Goal: Task Accomplishment & Management: Manage account settings

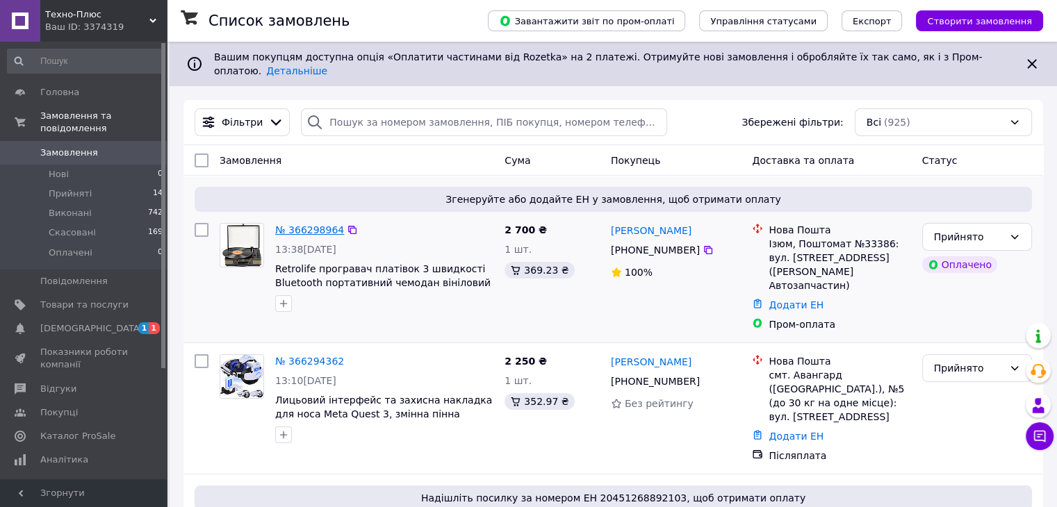
click at [302, 224] on link "№ 366298964" at bounding box center [309, 229] width 69 height 11
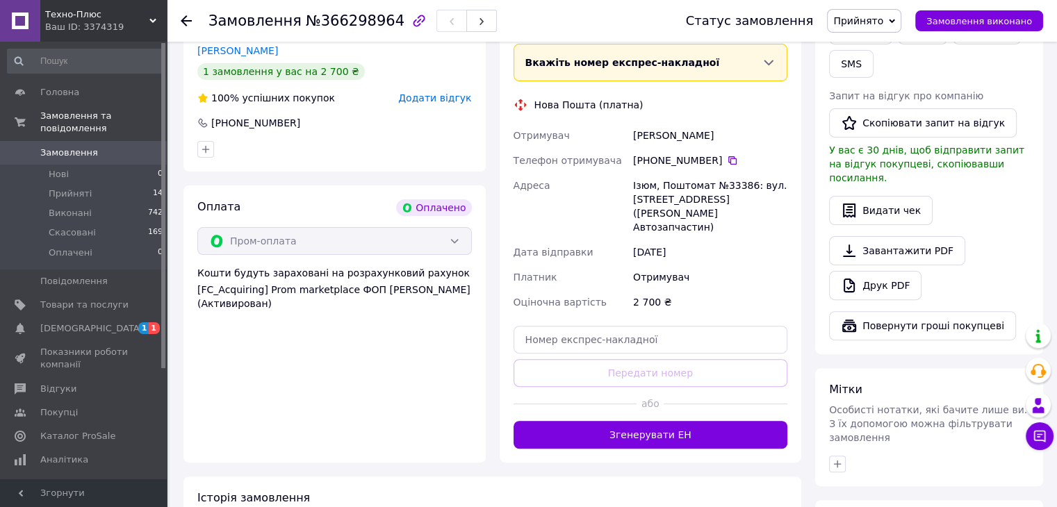
scroll to position [530, 0]
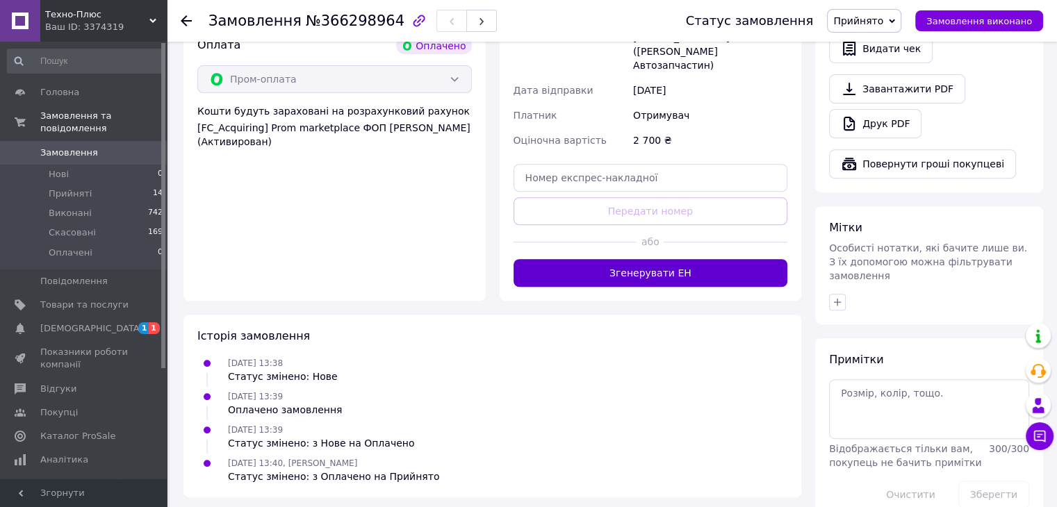
click at [681, 259] on button "Згенерувати ЕН" at bounding box center [650, 273] width 274 height 28
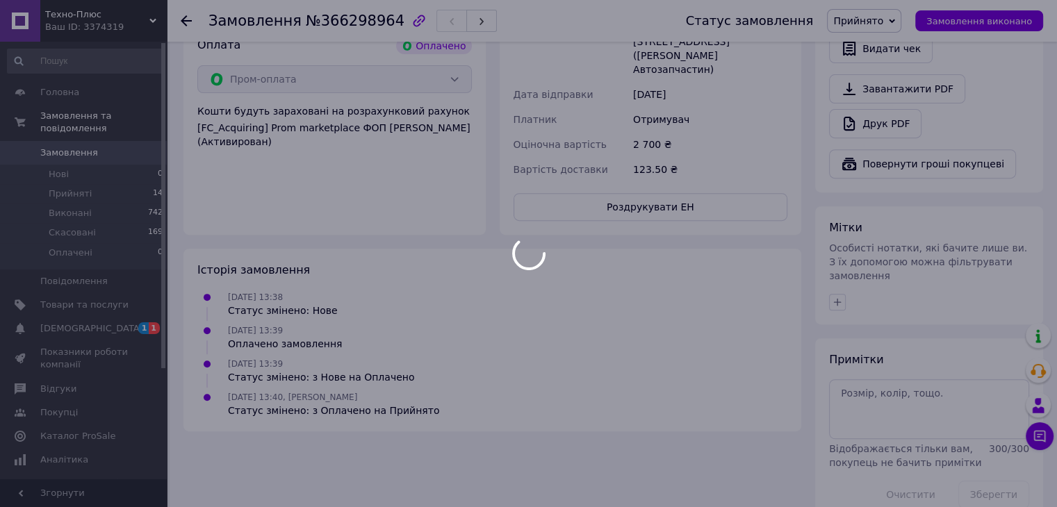
click at [185, 20] on div at bounding box center [528, 253] width 1057 height 507
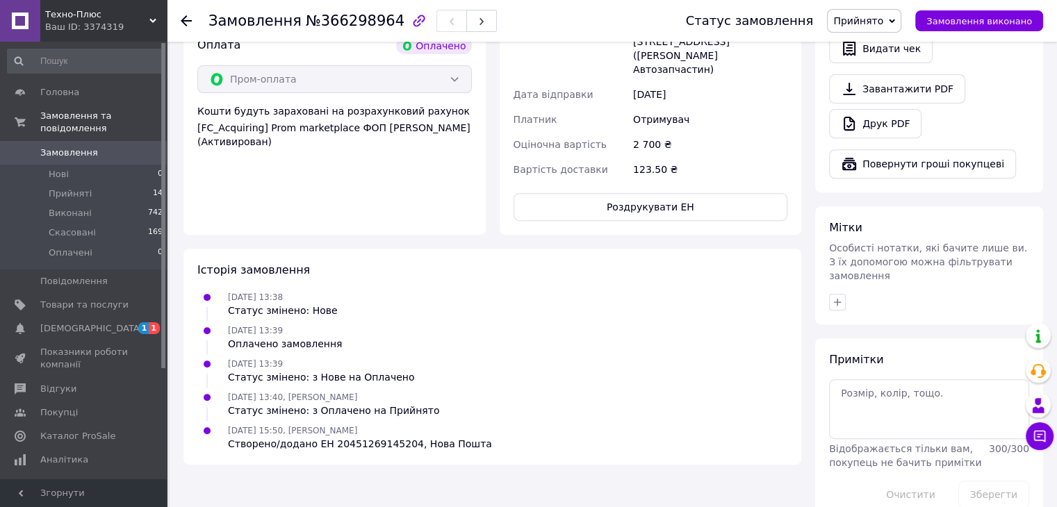
click at [185, 20] on use at bounding box center [186, 20] width 11 height 11
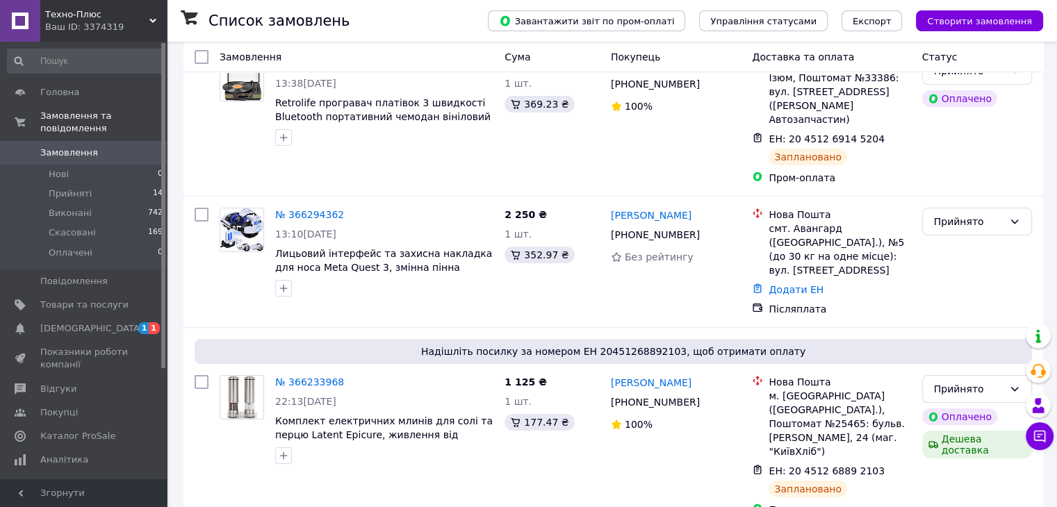
scroll to position [194, 0]
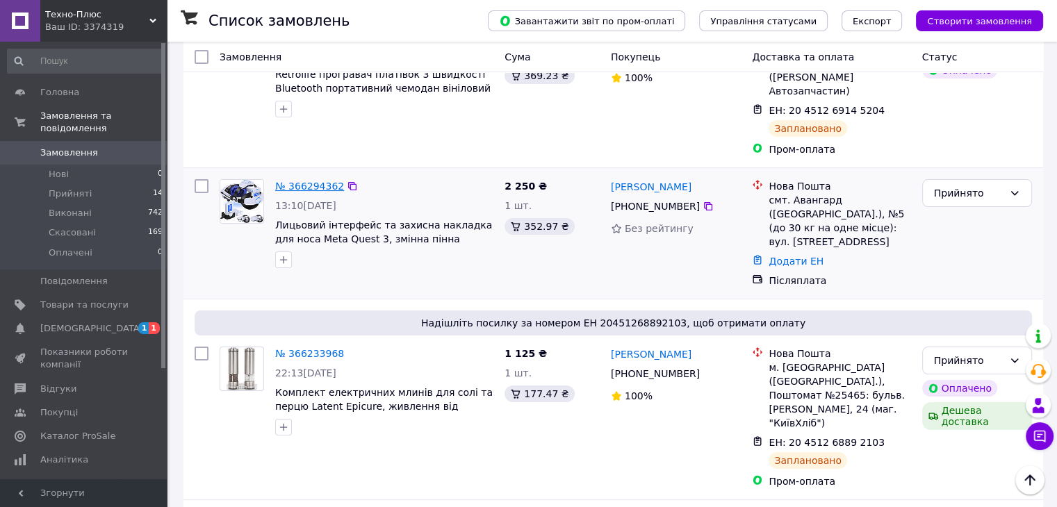
click at [315, 181] on link "№ 366294362" at bounding box center [309, 186] width 69 height 11
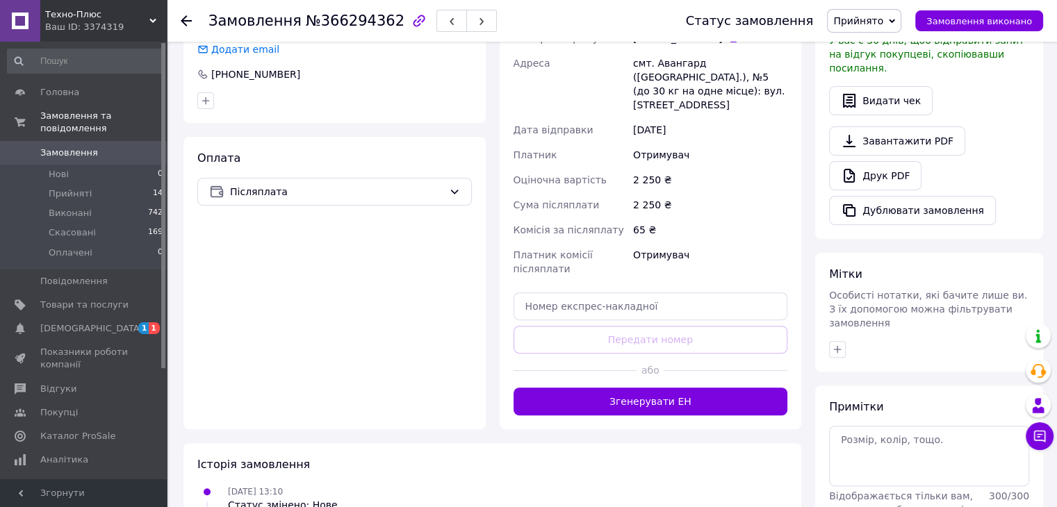
scroll to position [479, 0]
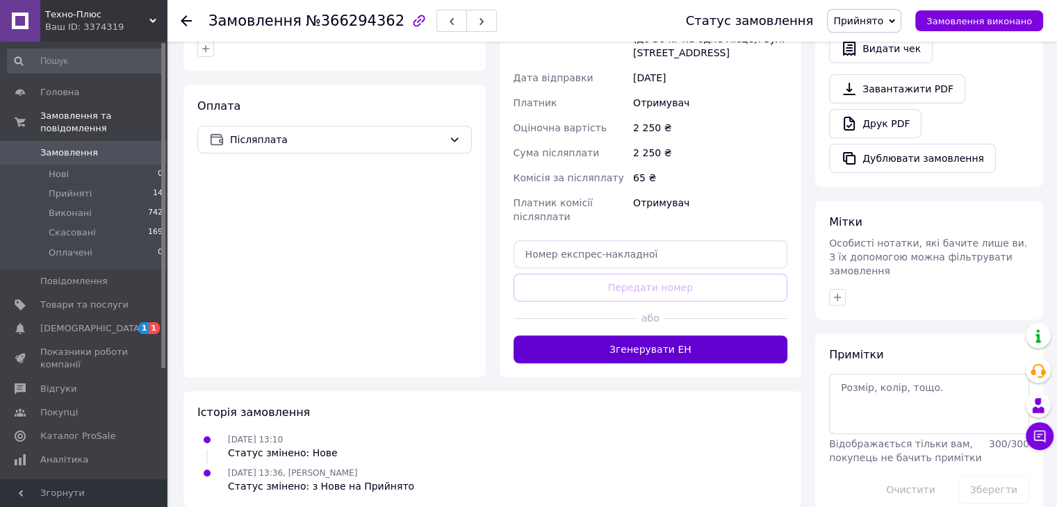
click at [592, 336] on button "Згенерувати ЕН" at bounding box center [650, 350] width 274 height 28
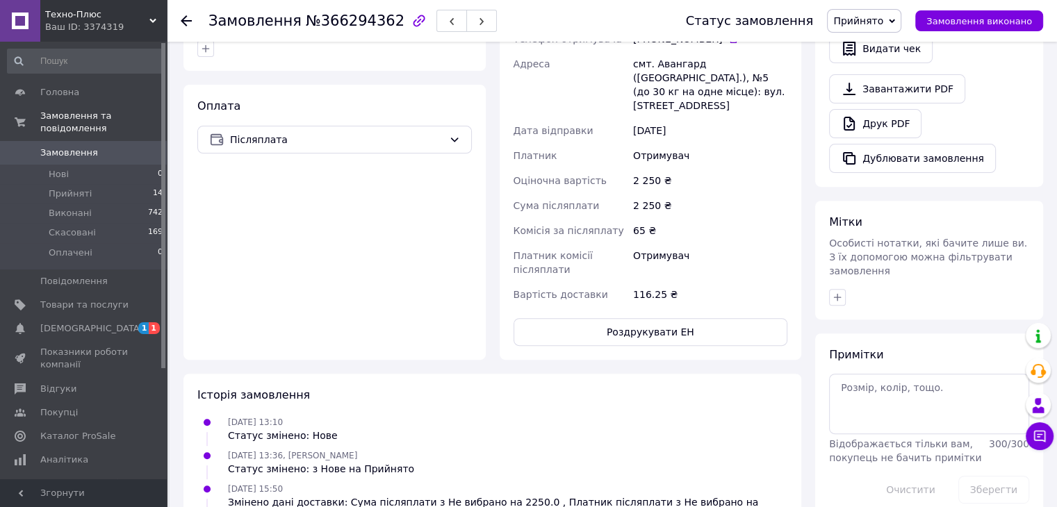
click at [183, 17] on icon at bounding box center [186, 20] width 11 height 11
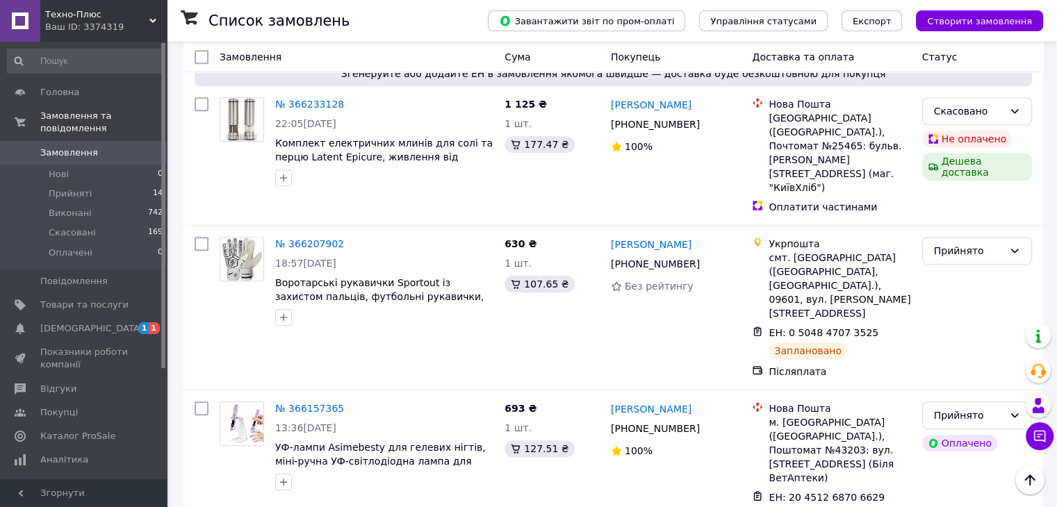
scroll to position [667, 0]
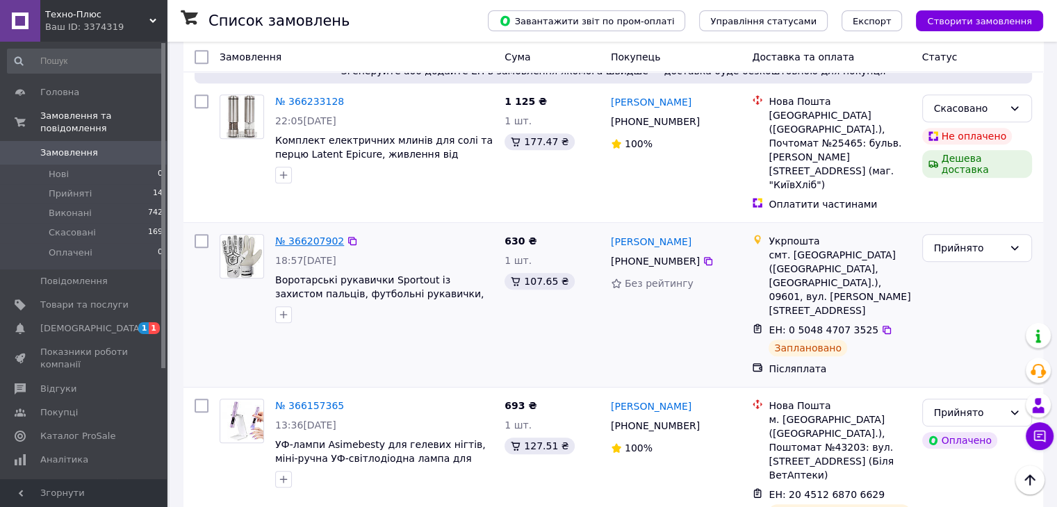
click at [301, 235] on link "№ 366207902" at bounding box center [309, 240] width 69 height 11
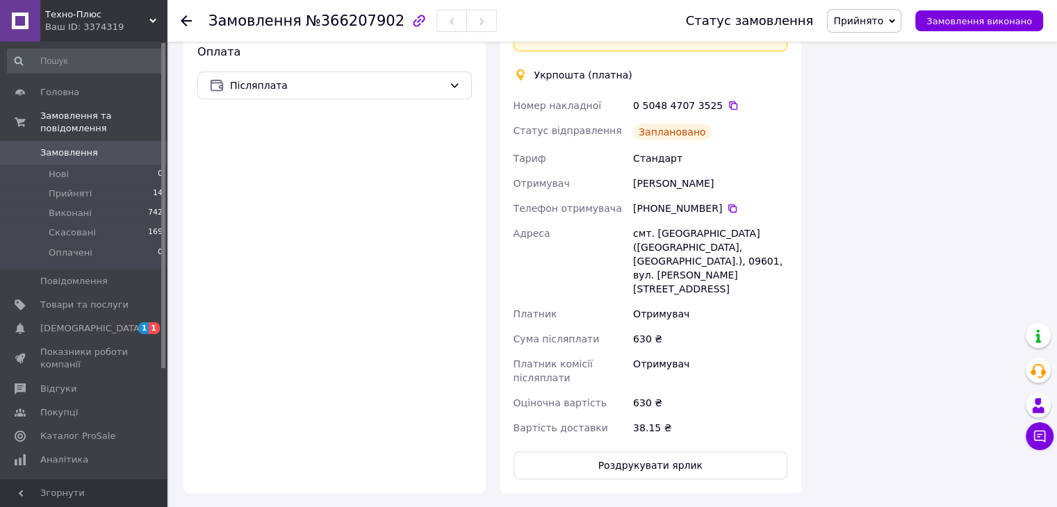
scroll to position [665, 0]
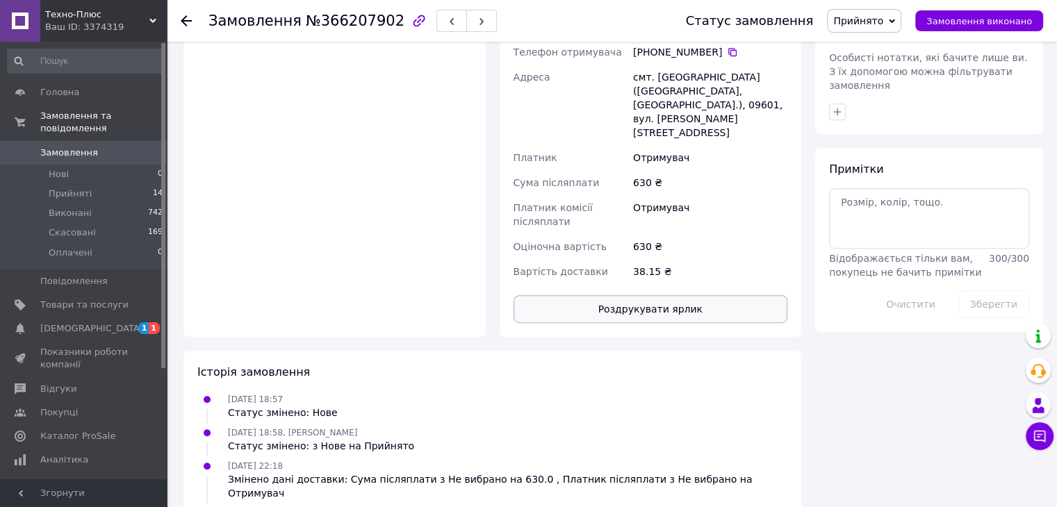
click at [625, 295] on button "Роздрукувати ярлик" at bounding box center [650, 309] width 274 height 28
